Goal: Transaction & Acquisition: Purchase product/service

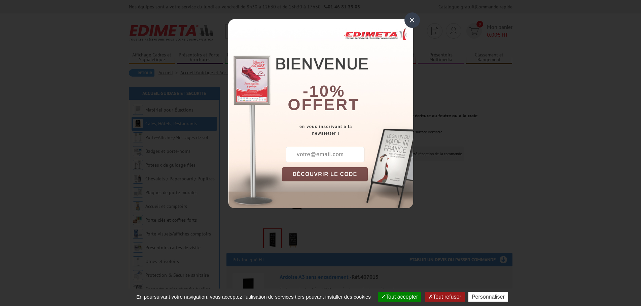
click at [413, 20] on div "×" at bounding box center [411, 19] width 15 height 15
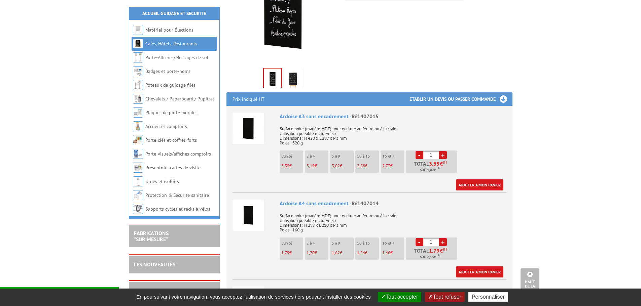
scroll to position [202, 0]
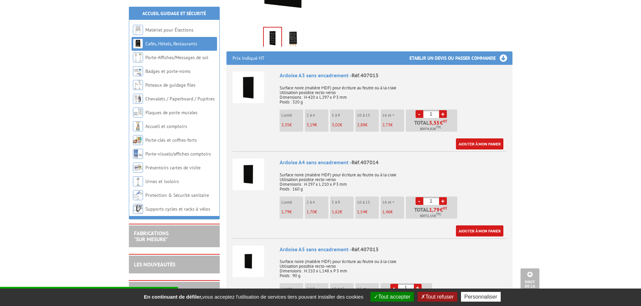
click at [438, 199] on input "1" at bounding box center [431, 201] width 16 height 8
type input "50"
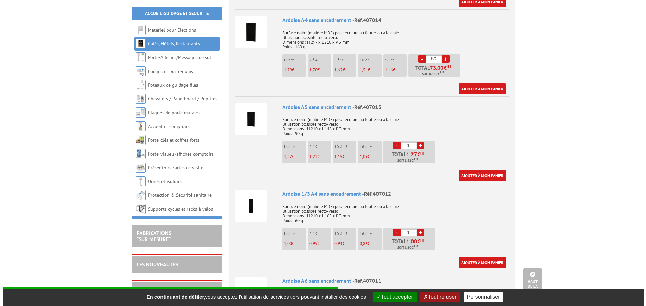
scroll to position [336, 0]
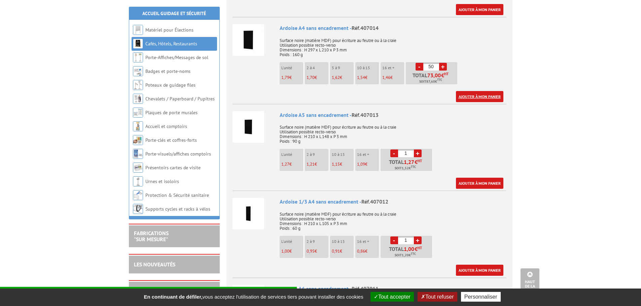
click at [470, 97] on link "Ajouter à mon panier" at bounding box center [479, 96] width 47 height 11
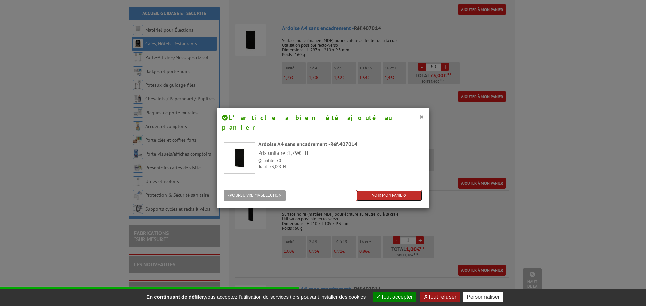
click at [397, 190] on link "VOIR MON PANIER" at bounding box center [389, 195] width 66 height 11
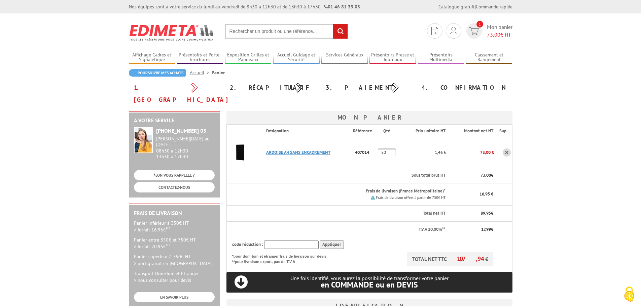
click at [289, 150] on link "ARDOISE A4 SANS ENCADREMENT" at bounding box center [298, 153] width 64 height 6
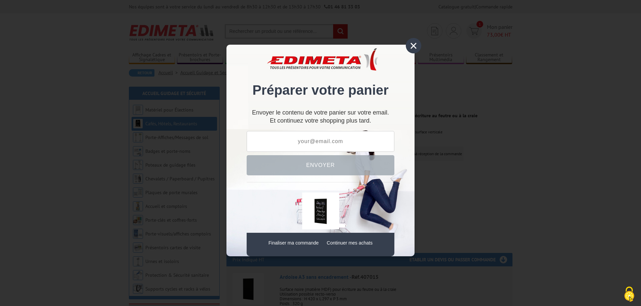
click at [412, 46] on div "×" at bounding box center [413, 45] width 15 height 15
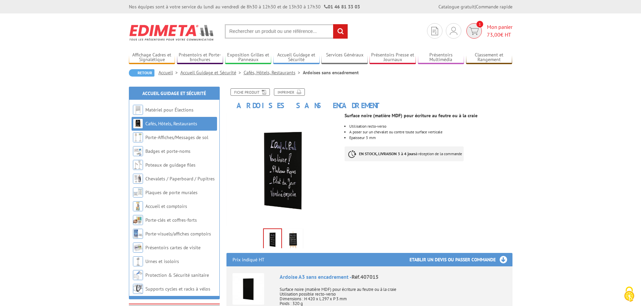
click at [470, 30] on img at bounding box center [474, 31] width 10 height 8
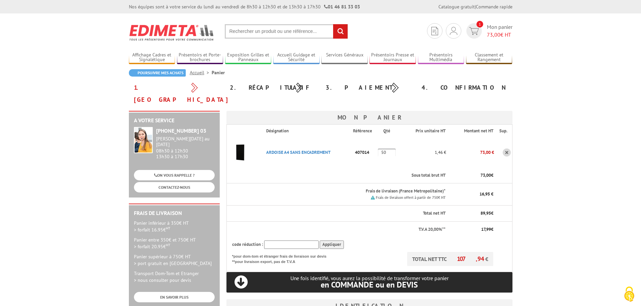
click at [275, 241] on input "text" at bounding box center [291, 245] width 54 height 8
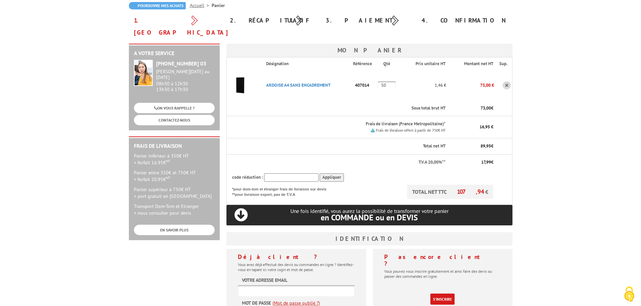
scroll to position [254, 0]
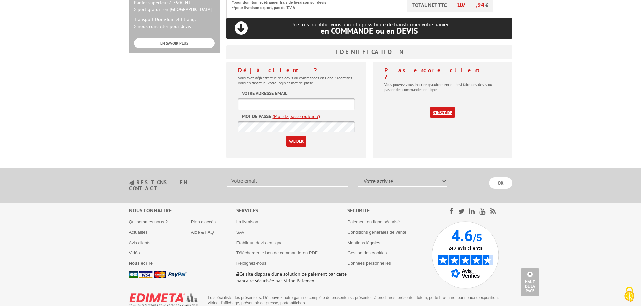
click at [447, 107] on link "S'inscrire" at bounding box center [442, 112] width 24 height 11
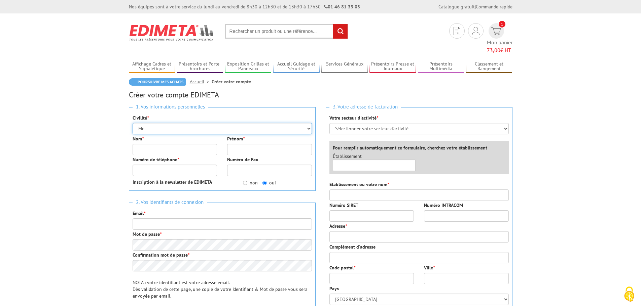
click at [211, 123] on select "Mr. Mme. Mlle." at bounding box center [222, 128] width 179 height 11
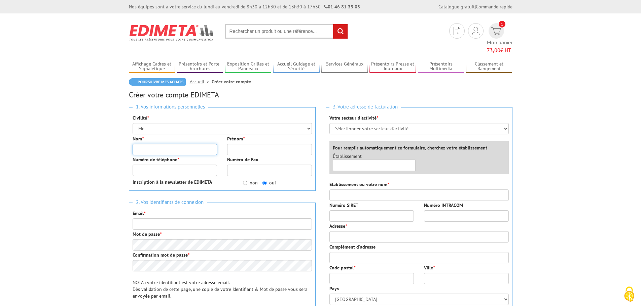
click at [185, 144] on input "Nom *" at bounding box center [175, 149] width 85 height 11
type input "Fernandes"
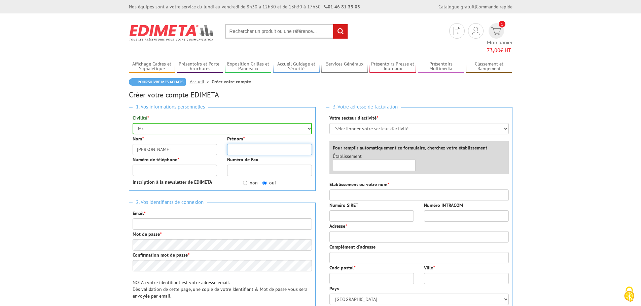
type input "Emmanuel"
type input "0615159434"
type input "efernandes@groupetopia.fr"
type input "PEC"
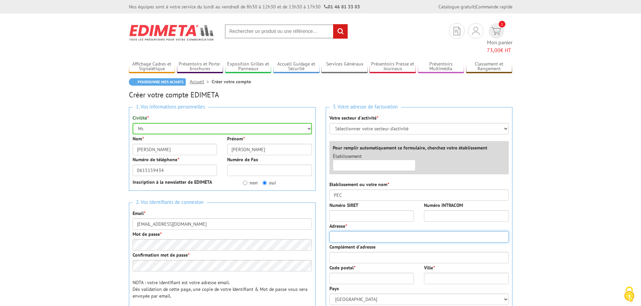
type input "chemin des jonquiers"
type input "84210"
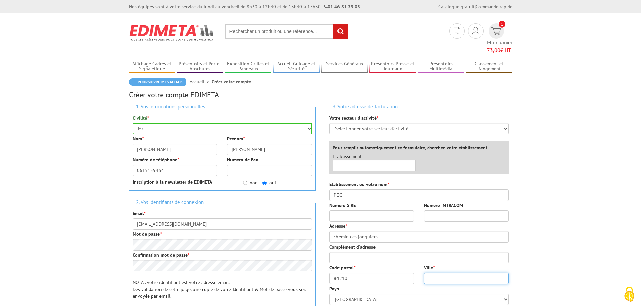
type input "Pernes les fontaines"
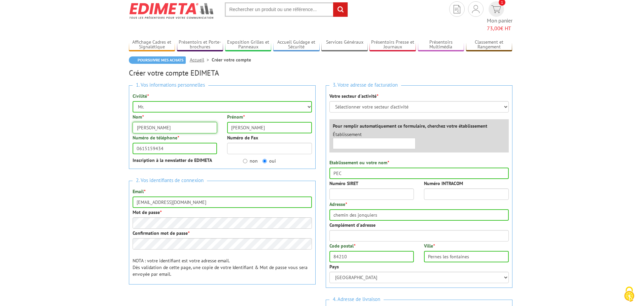
scroll to position [34, 0]
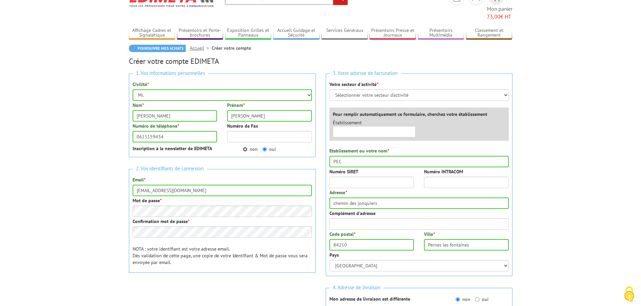
click at [244, 147] on input "non" at bounding box center [245, 149] width 4 height 4
radio input "true"
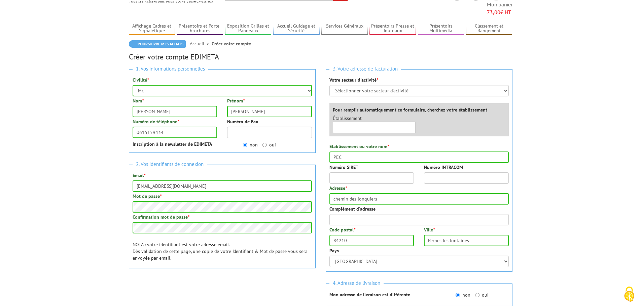
scroll to position [67, 0]
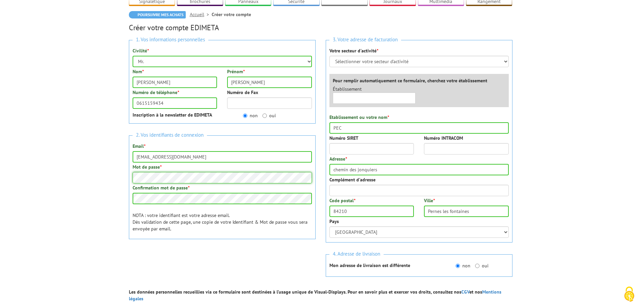
click at [95, 168] on body "Nos équipes sont à votre service du lundi au vendredi de 8h30 à 12h30 et de 13h…" at bounding box center [320, 219] width 641 height 572
click at [571, 82] on body "Nos équipes sont à votre service du lundi au vendredi de 8h30 à 12h30 et de 13h…" at bounding box center [320, 219] width 641 height 572
click at [365, 143] on input "Numéro SIRET" at bounding box center [371, 148] width 85 height 11
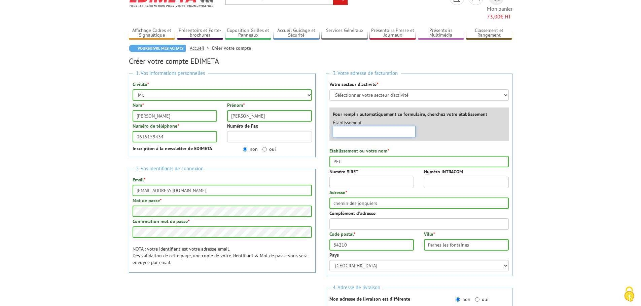
click at [385, 126] on input "text" at bounding box center [374, 131] width 83 height 11
type input "Pepiniere envir"
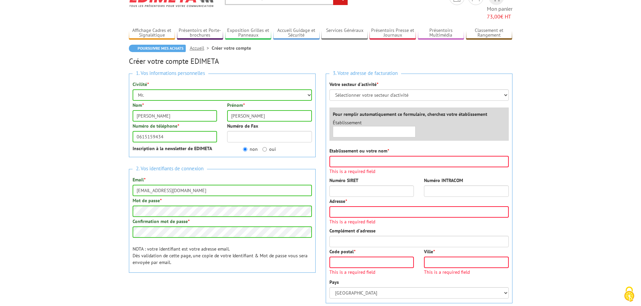
click at [396, 94] on div "3. Votre adresse de facturation Votre secteur d'activité * Sélectionner votre s…" at bounding box center [419, 189] width 187 height 230
click at [397, 89] on select "Sélectionner votre secteur d'activité Administrations et collectivités Magasins…" at bounding box center [418, 94] width 179 height 11
select select "878"
click at [329, 89] on select "Sélectionner votre secteur d'activité Administrations et collectivités Magasins…" at bounding box center [418, 94] width 179 height 11
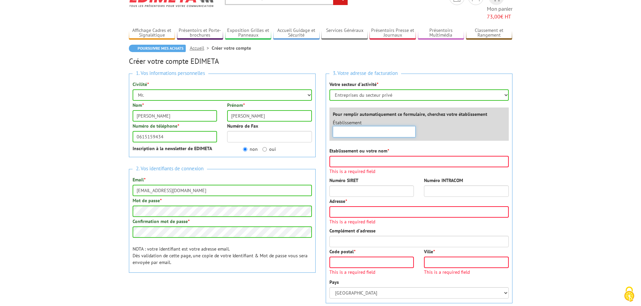
click at [387, 126] on input "text" at bounding box center [374, 131] width 83 height 11
type input "Pepiniere environ"
click at [356, 126] on input "text" at bounding box center [374, 131] width 83 height 11
paste input "400985123"
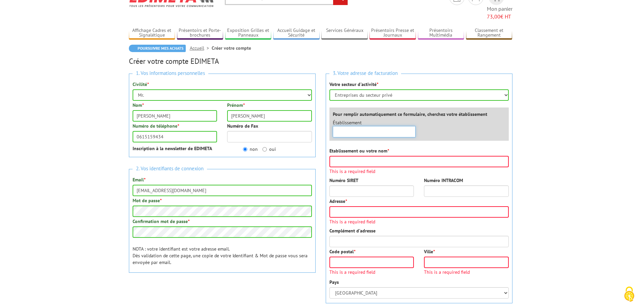
type input "400985123"
drag, startPoint x: 361, startPoint y: 124, endPoint x: 292, endPoint y: 142, distance: 71.0
click at [361, 126] on input "text" at bounding box center [374, 131] width 83 height 11
click at [347, 186] on input "Numéro SIRET" at bounding box center [371, 191] width 85 height 11
paste input "40098512300035"
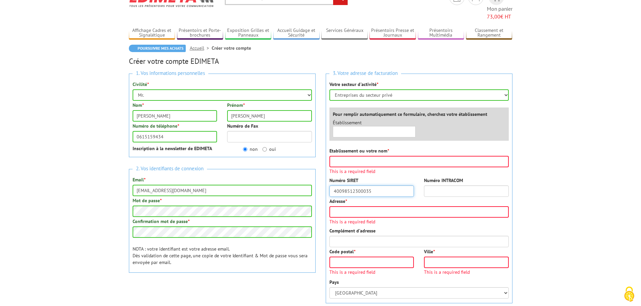
type input "40098512300035"
click at [356, 156] on input "Etablissement ou votre nom *" at bounding box center [418, 161] width 179 height 11
type input "PEC"
type input "chemin des jonquiers"
type input "84210"
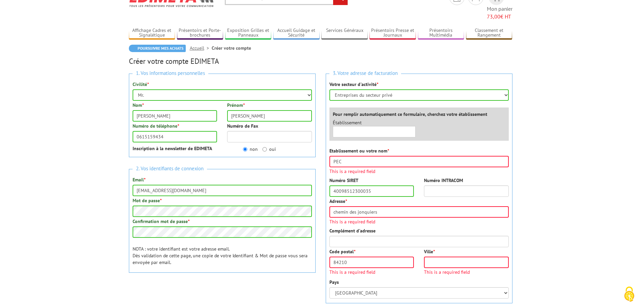
type input "Pernes les fontaines"
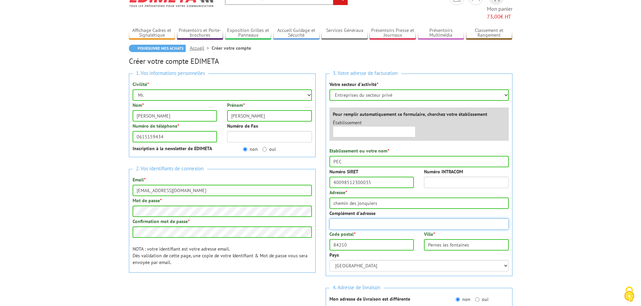
click at [395, 219] on input "Complément d'adresse" at bounding box center [418, 224] width 179 height 11
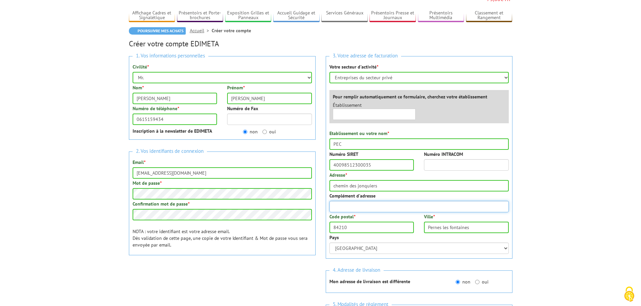
scroll to position [67, 0]
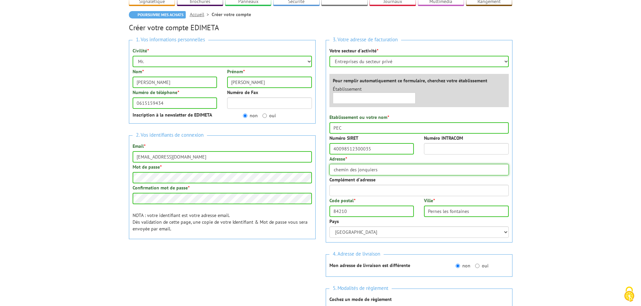
drag, startPoint x: 332, startPoint y: 160, endPoint x: 336, endPoint y: 160, distance: 3.7
click at [332, 164] on input "chemin des jonquiers" at bounding box center [418, 169] width 179 height 11
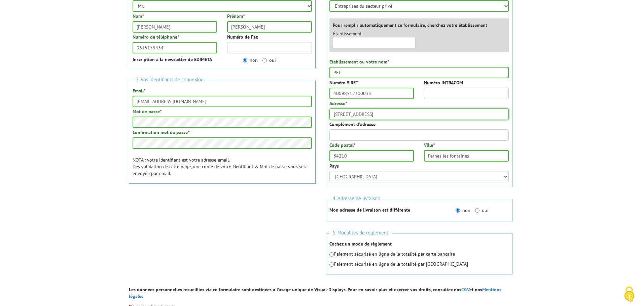
scroll to position [135, 0]
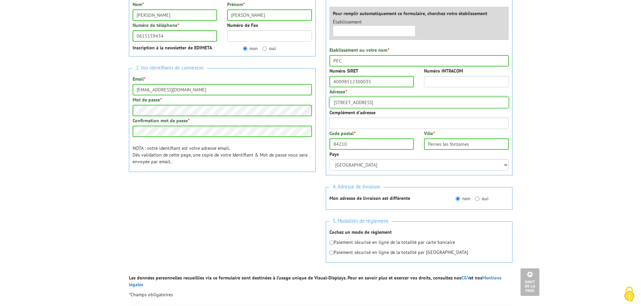
type input "1415 chemin des jonquiers"
click at [333, 241] on input "radio" at bounding box center [331, 243] width 4 height 4
radio input "true"
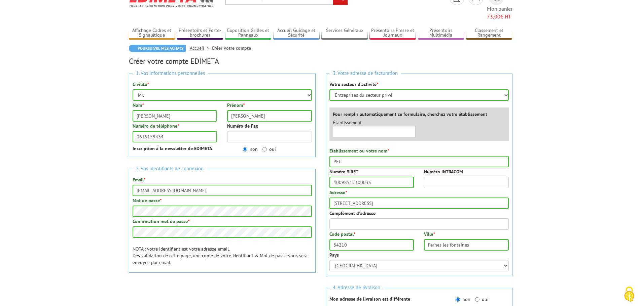
click at [86, 218] on body "Nos équipes sont à votre service du lundi au vendredi de 8h30 à 12h30 et de 13h…" at bounding box center [320, 278] width 641 height 625
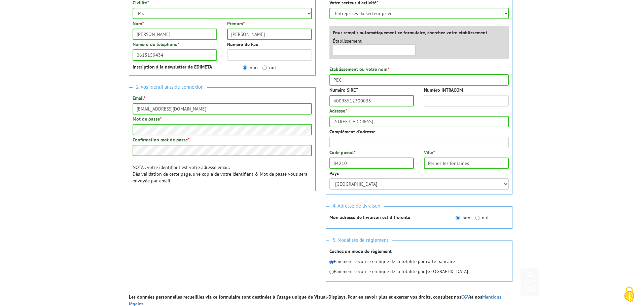
scroll to position [202, 0]
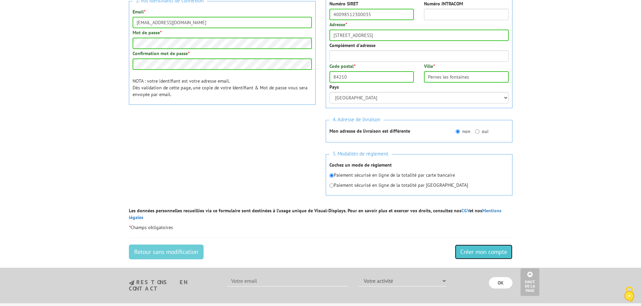
click at [486, 245] on input "Créer mon compte" at bounding box center [484, 252] width 58 height 15
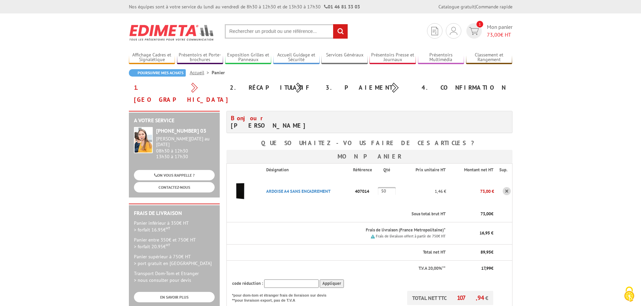
click at [584, 102] on body "Nos équipes sont à votre service du lundi au vendredi de 8h30 à 12h30 et de 13h…" at bounding box center [320, 288] width 641 height 576
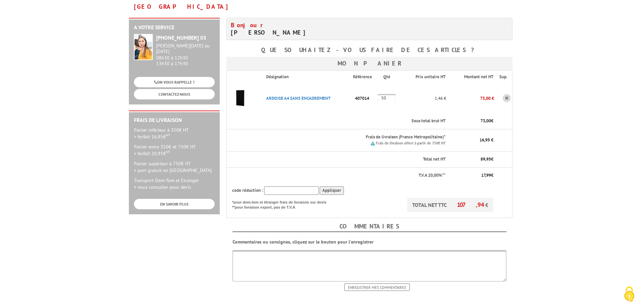
scroll to position [101, 0]
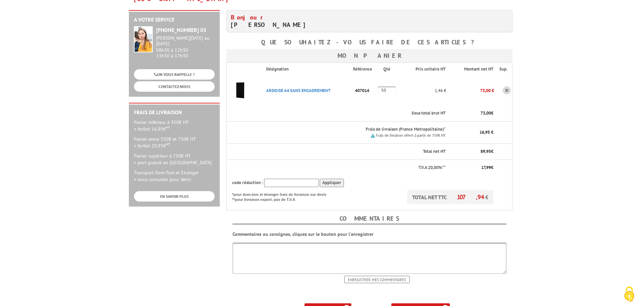
click at [336, 244] on textarea at bounding box center [369, 258] width 274 height 31
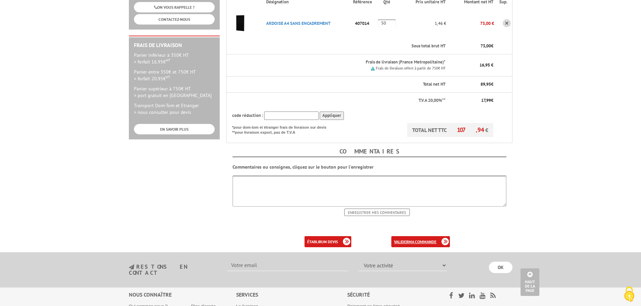
click at [429, 240] on b "ma commande" at bounding box center [422, 242] width 28 height 5
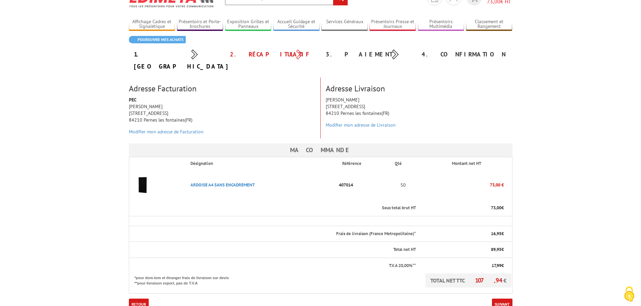
scroll to position [101, 0]
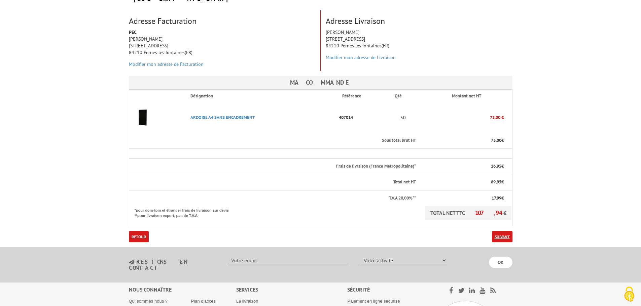
click at [507, 231] on link "Suivant" at bounding box center [502, 236] width 21 height 11
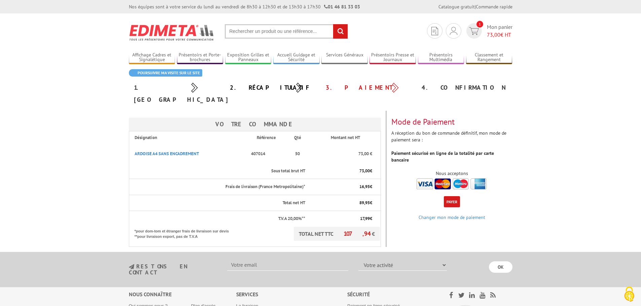
click at [426, 179] on img at bounding box center [451, 184] width 70 height 11
click at [453, 179] on img at bounding box center [451, 184] width 70 height 11
click at [454, 196] on button "Payer" at bounding box center [452, 201] width 16 height 11
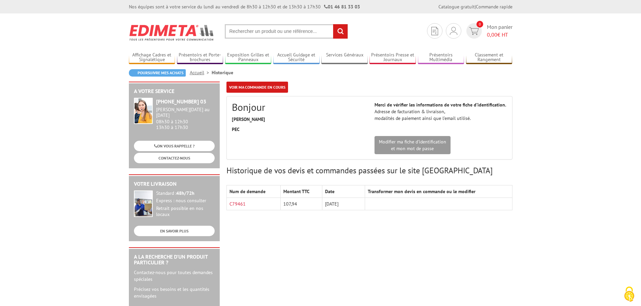
drag, startPoint x: 266, startPoint y: 230, endPoint x: 268, endPoint y: 226, distance: 4.4
click at [267, 230] on div "A votre service +33 (0)1 46 81 33 03 Du Lundi au Vendredi 08h30 à 12h30 13h30 à…" at bounding box center [320, 261] width 390 height 359
